Goal: Task Accomplishment & Management: Use online tool/utility

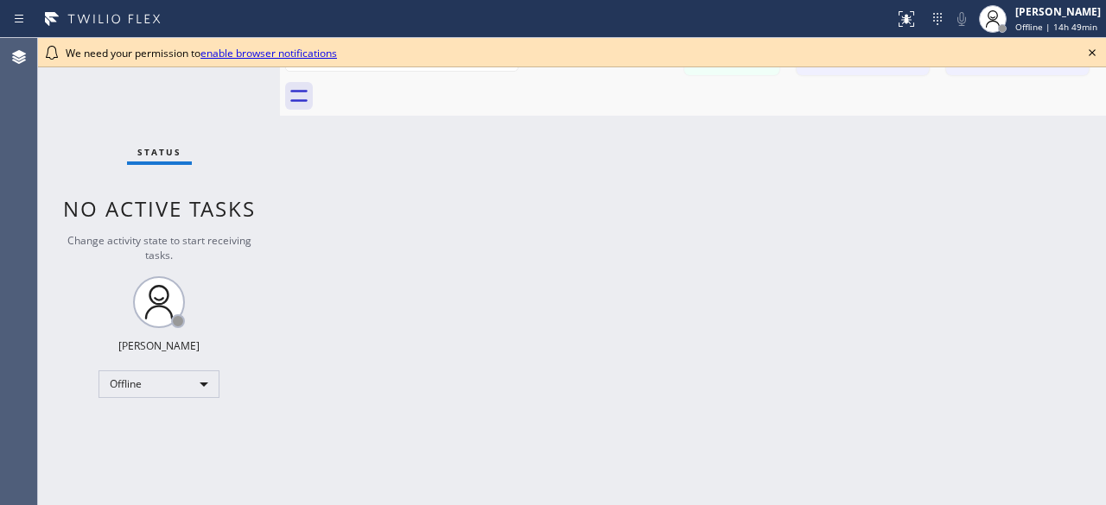
click at [83, 143] on div "Status No active tasks Change activity state to start receiving tasks. [PERSON_…" at bounding box center [159, 271] width 242 height 467
click at [195, 394] on div "Offline" at bounding box center [158, 385] width 121 height 28
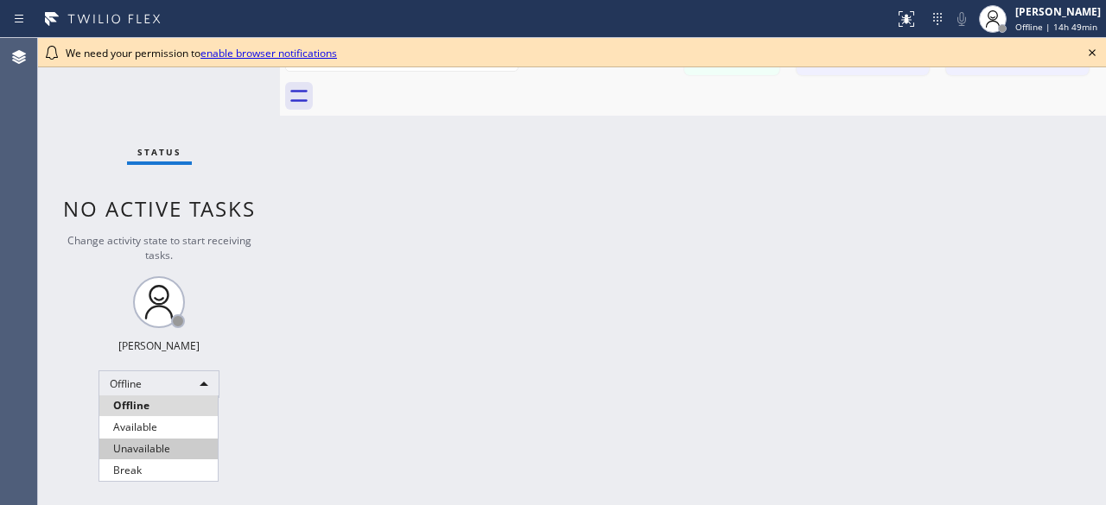
click at [162, 444] on li "Unavailable" at bounding box center [158, 449] width 118 height 21
